Goal: Navigation & Orientation: Find specific page/section

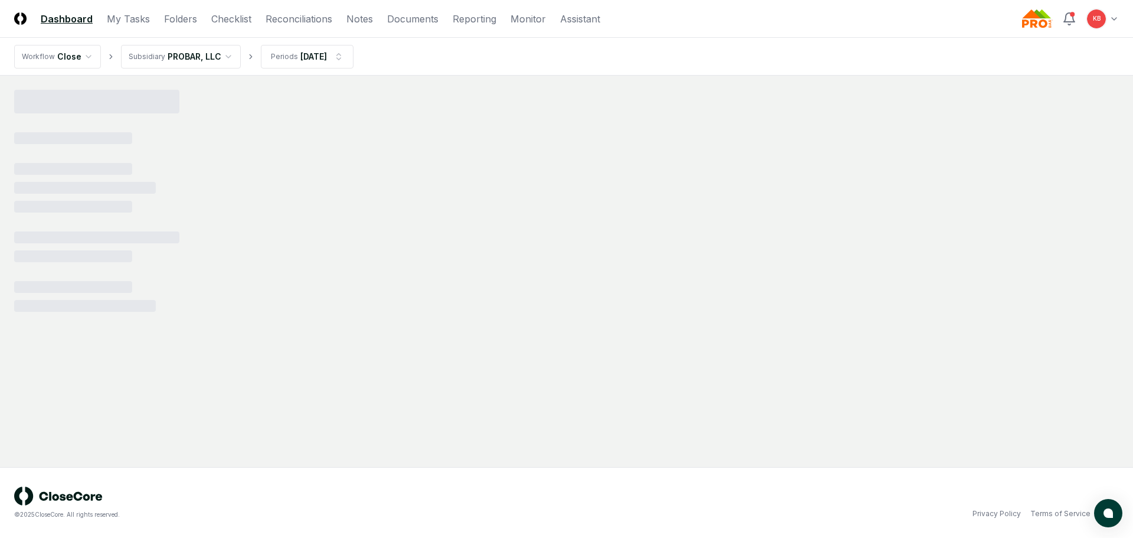
click at [1113, 14] on html "CloseCore Dashboard My Tasks Folders Checklist Reconciliations Notes Documents …" at bounding box center [566, 269] width 1133 height 538
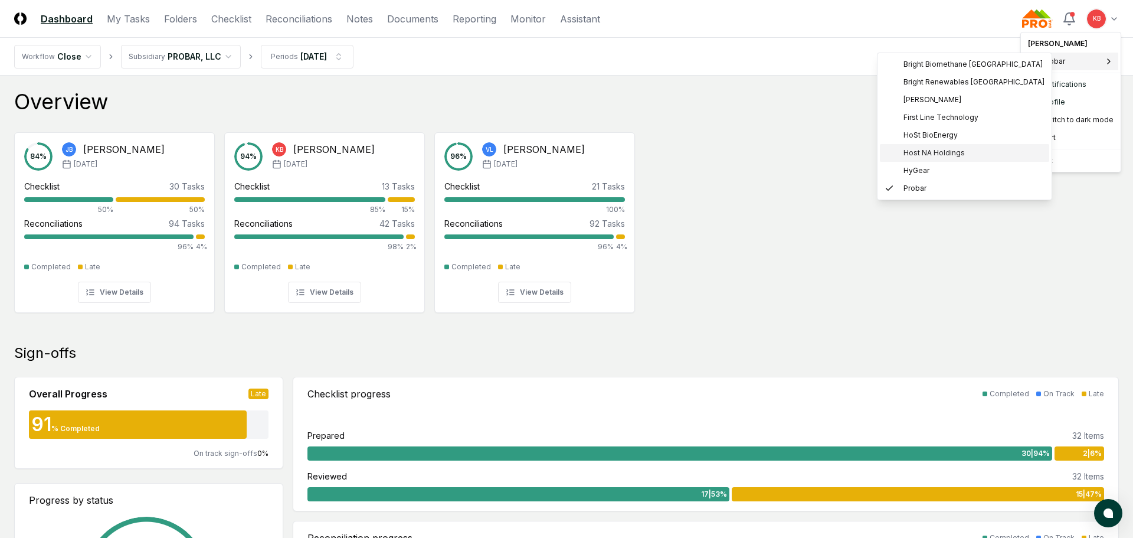
click at [924, 151] on span "Host NA Holdings" at bounding box center [934, 153] width 61 height 11
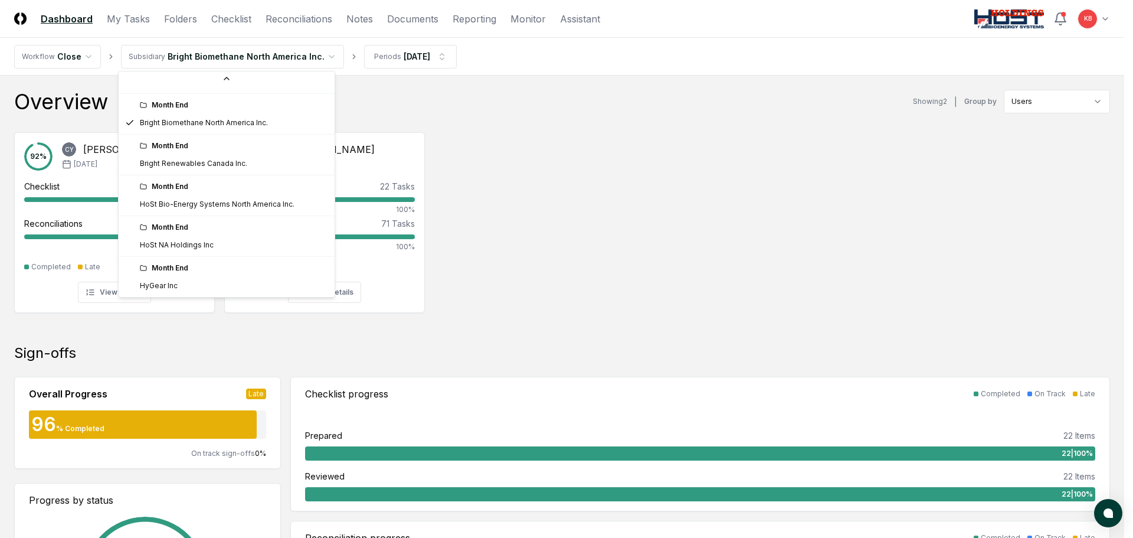
scroll to position [126, 0]
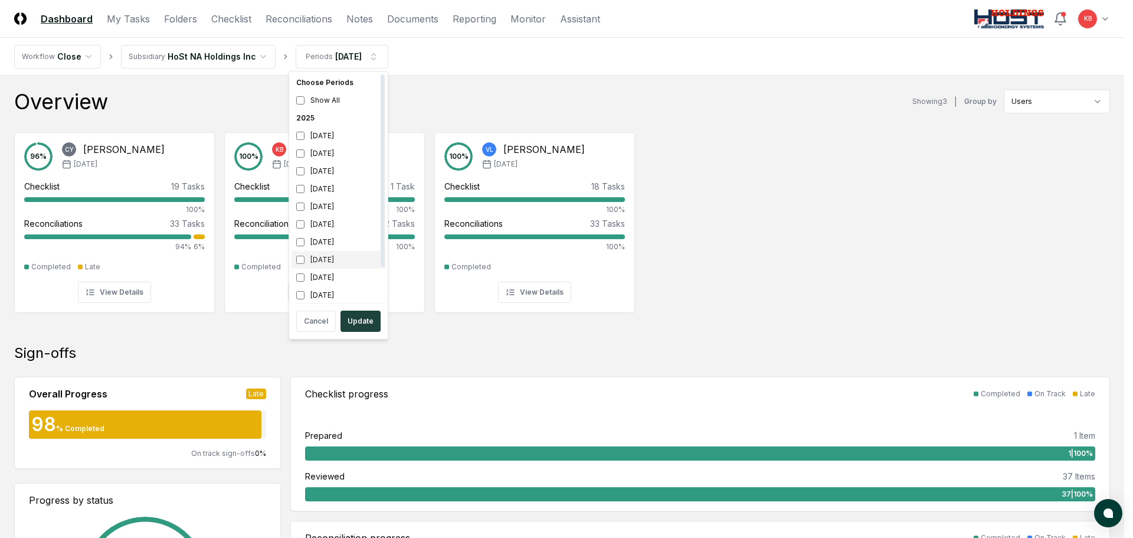
click at [305, 260] on div "May 2025" at bounding box center [339, 260] width 94 height 18
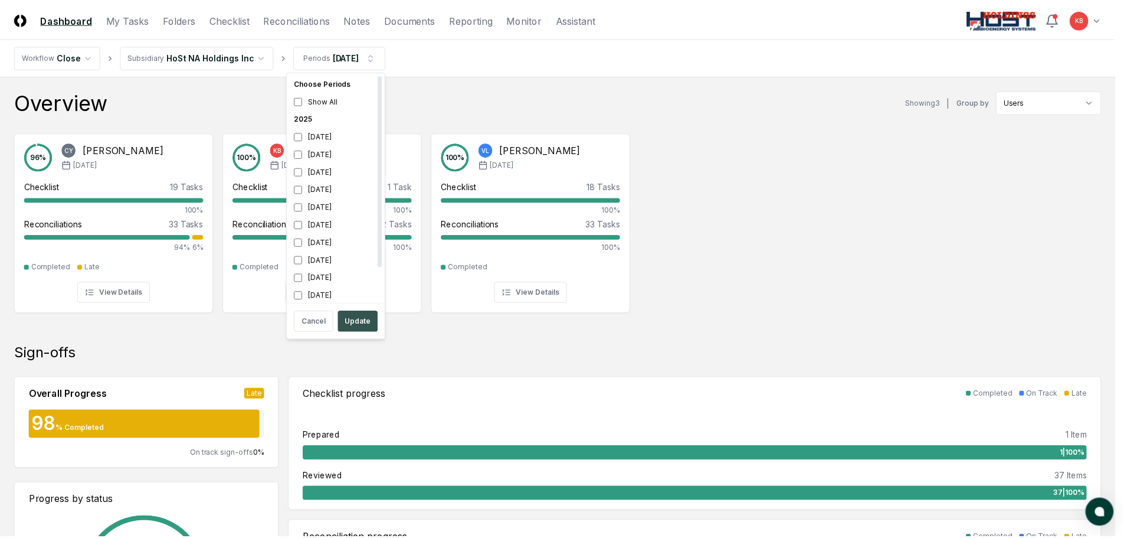
scroll to position [4, 0]
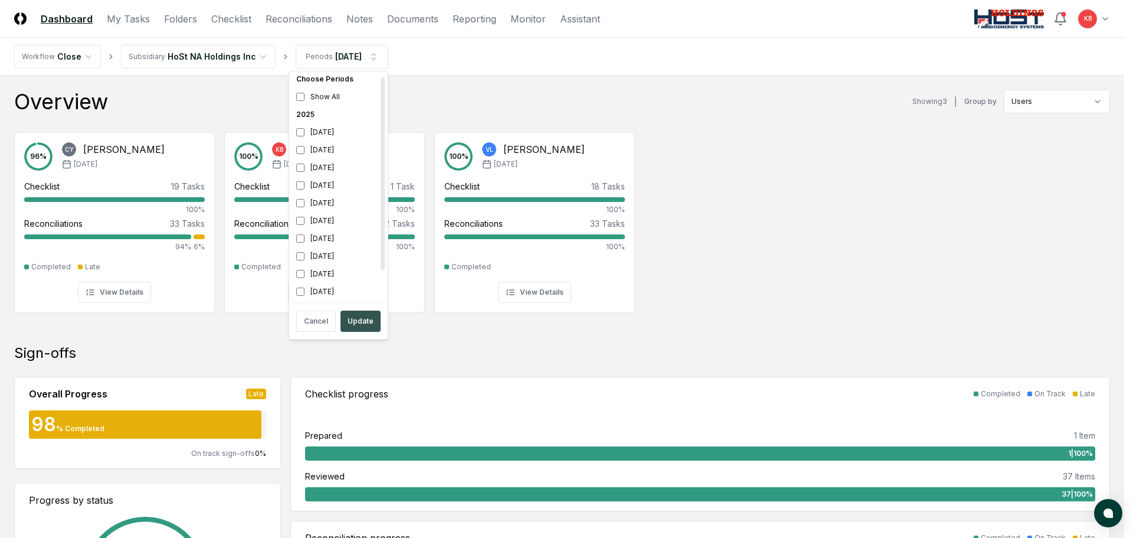
click at [356, 323] on button "Update" at bounding box center [361, 320] width 40 height 21
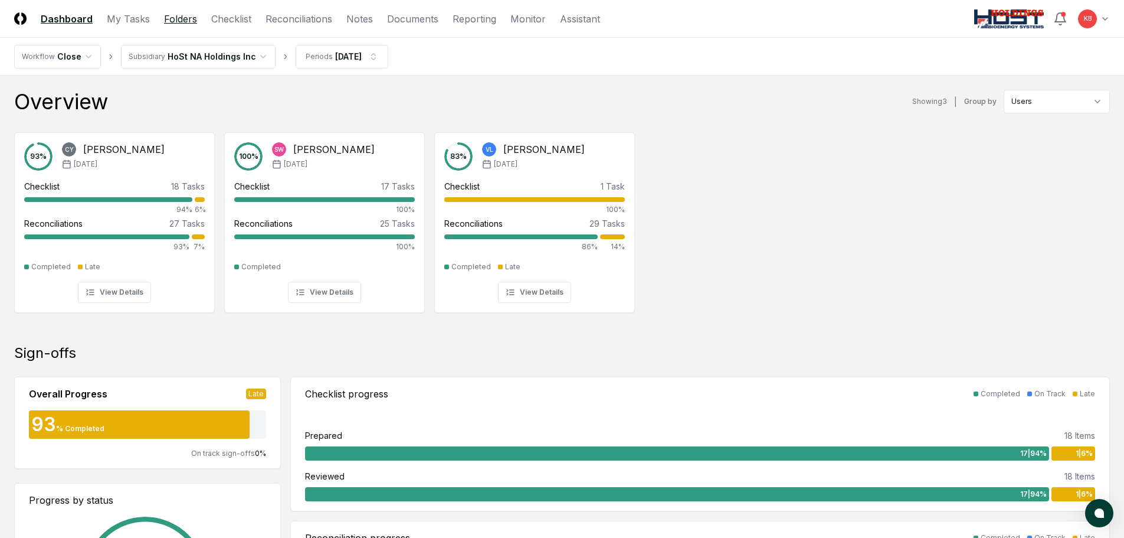
click at [182, 20] on link "Folders" at bounding box center [180, 19] width 33 height 14
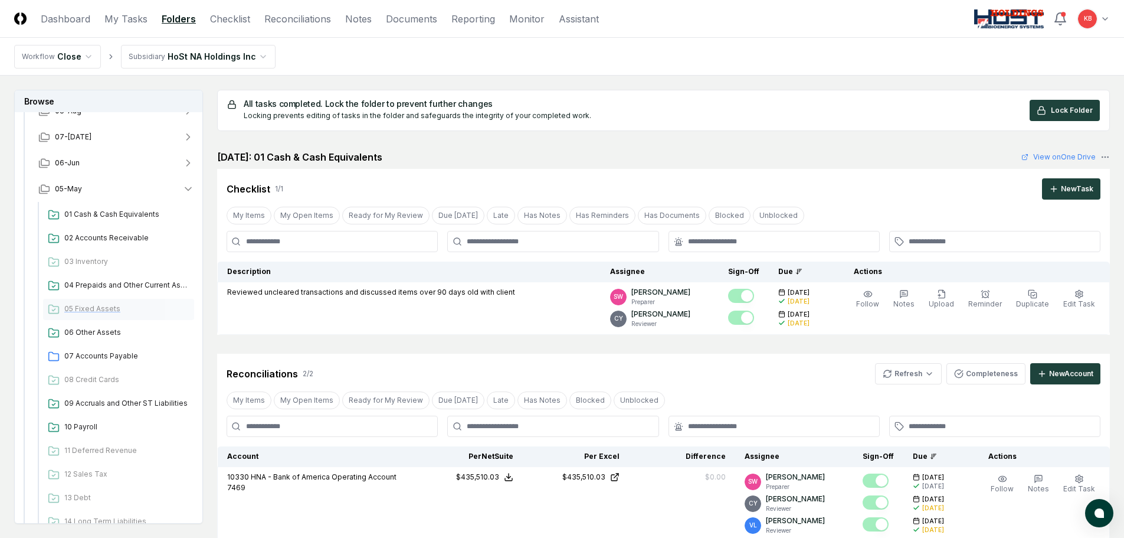
scroll to position [177, 0]
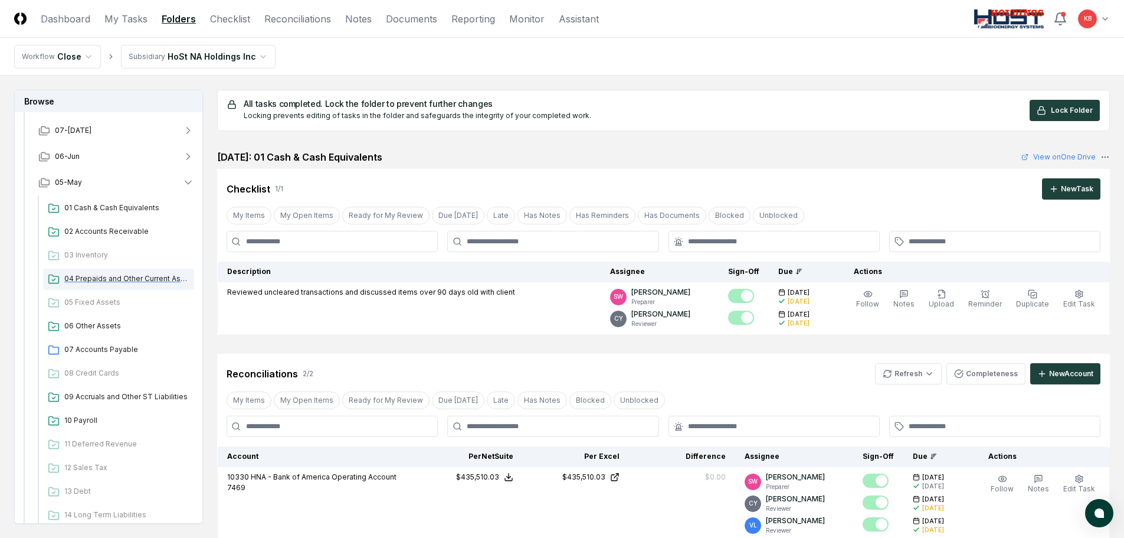
click at [115, 274] on span "04 Prepaids and Other Current Assets" at bounding box center [126, 278] width 125 height 11
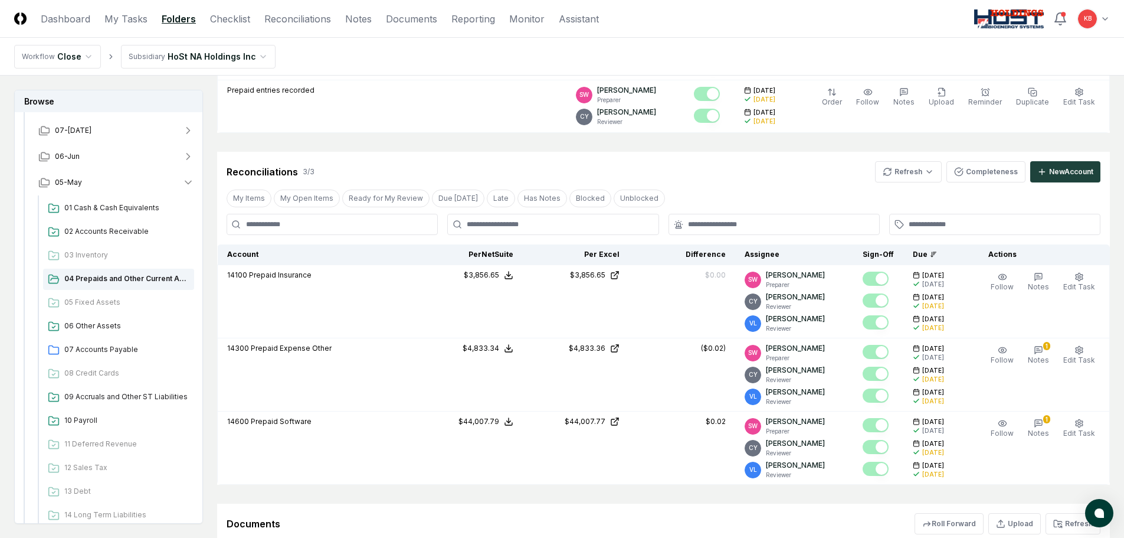
scroll to position [256, 0]
